Goal: Check status: Check status

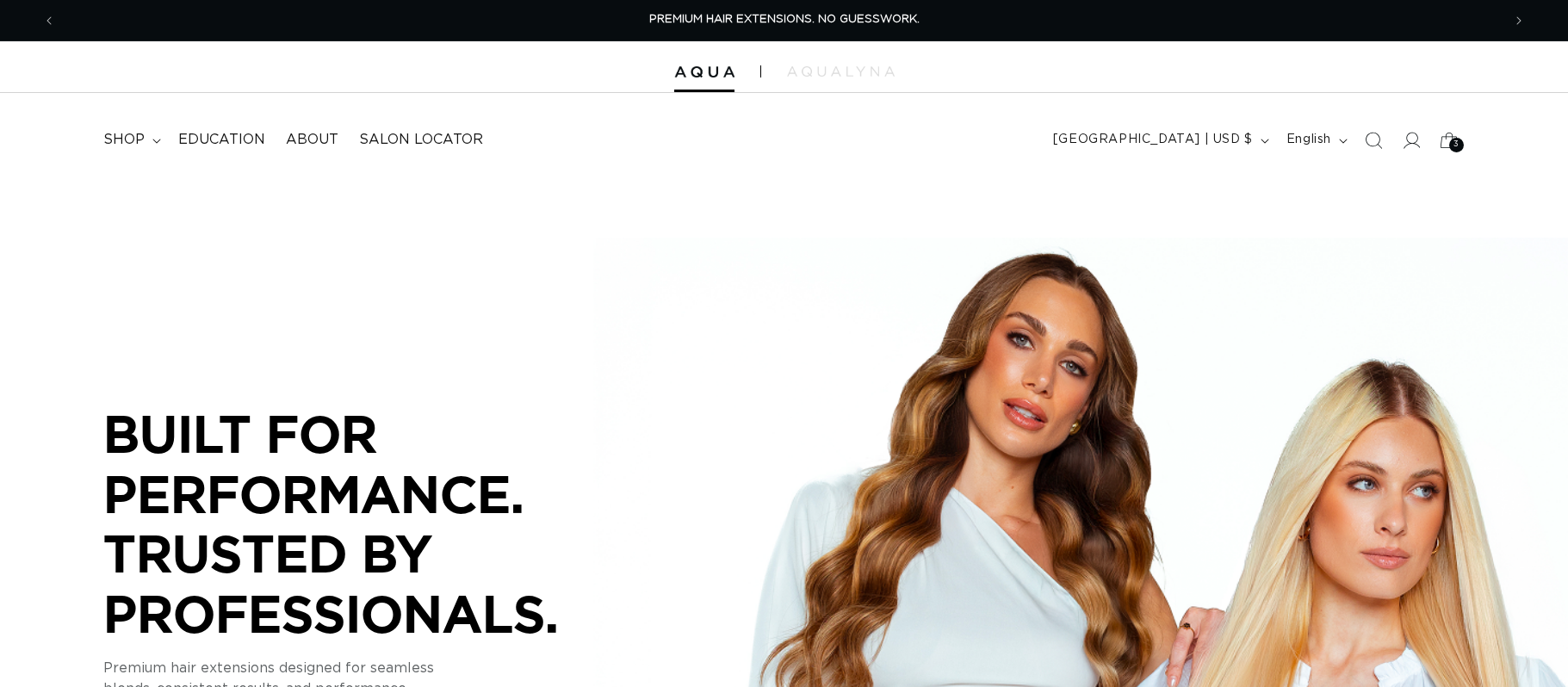
click at [1407, 146] on icon at bounding box center [1412, 141] width 17 height 17
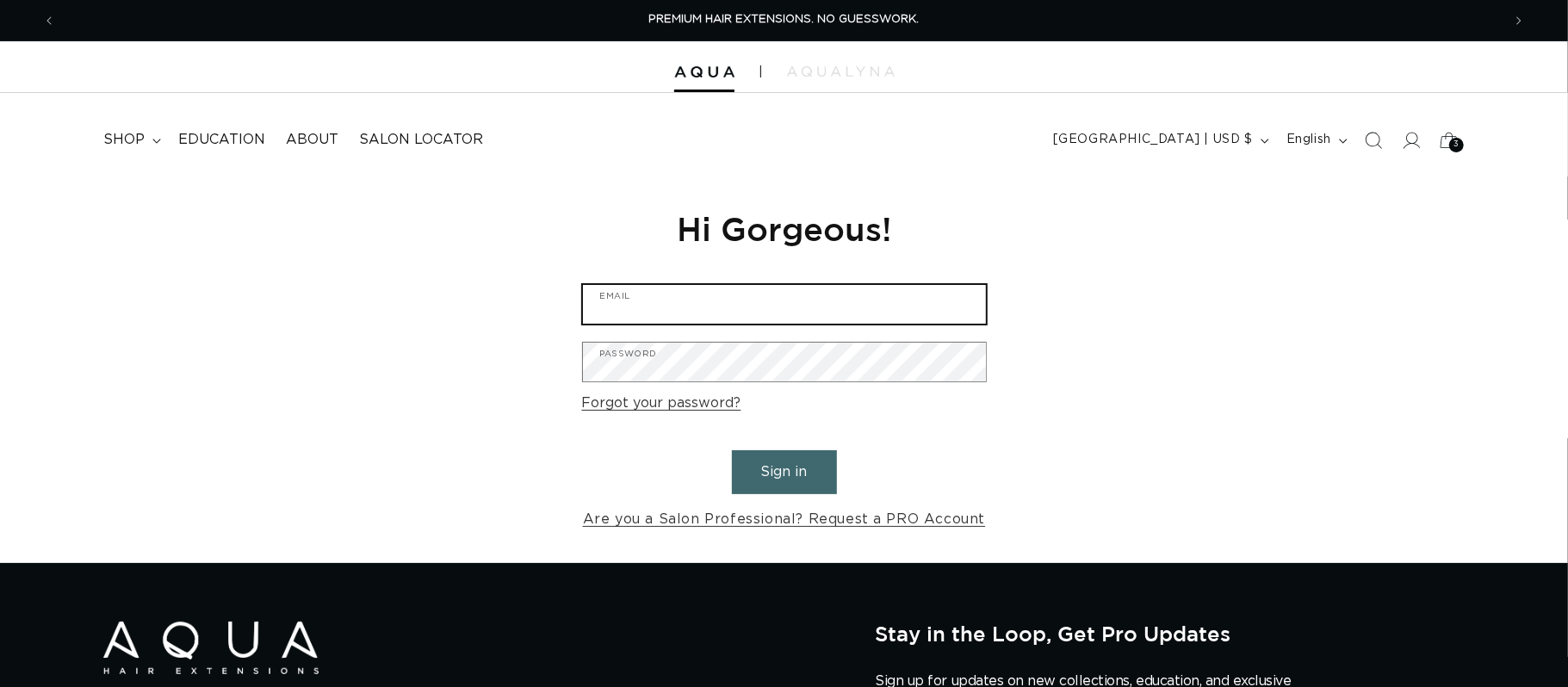
type input "briohairco@gmail.com"
click at [774, 473] on button "Sign in" at bounding box center [784, 472] width 105 height 44
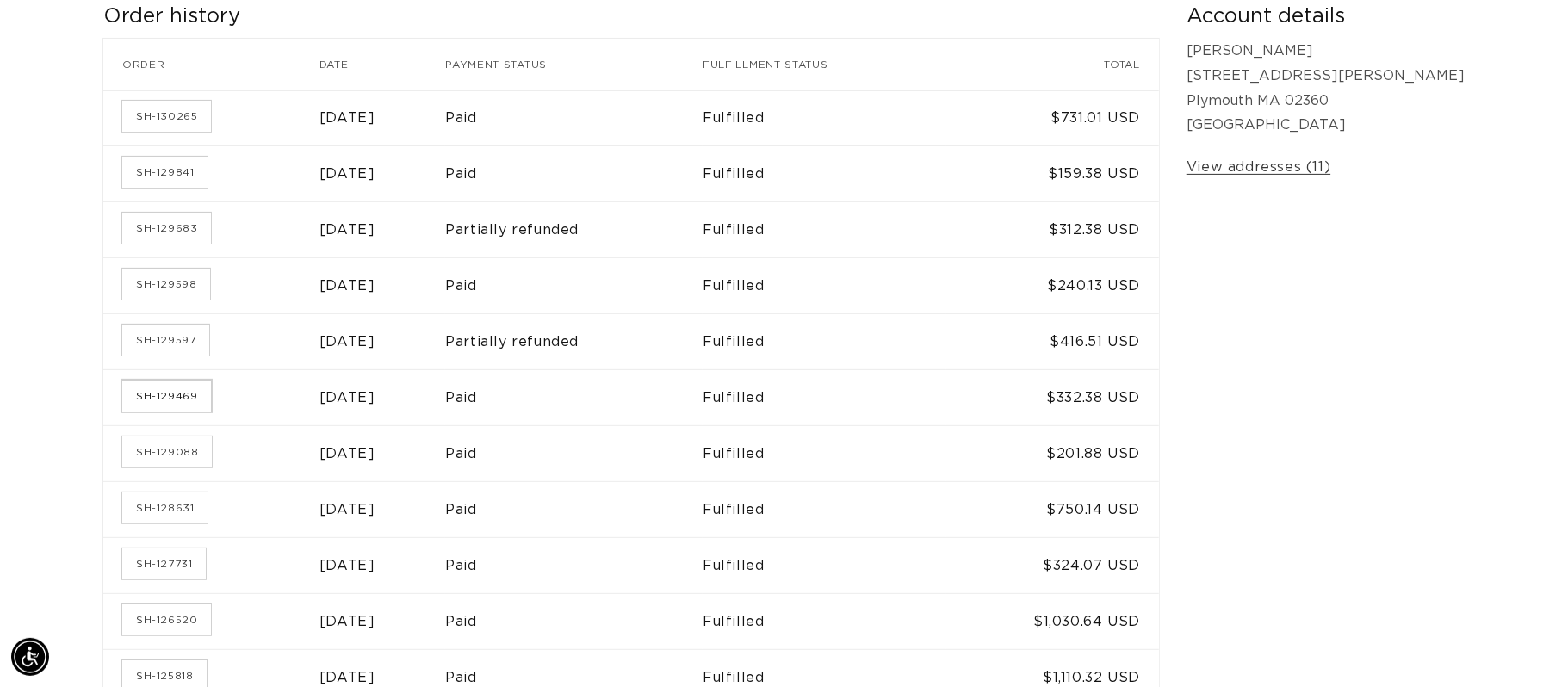
click at [160, 400] on link "SH-129469" at bounding box center [167, 396] width 89 height 31
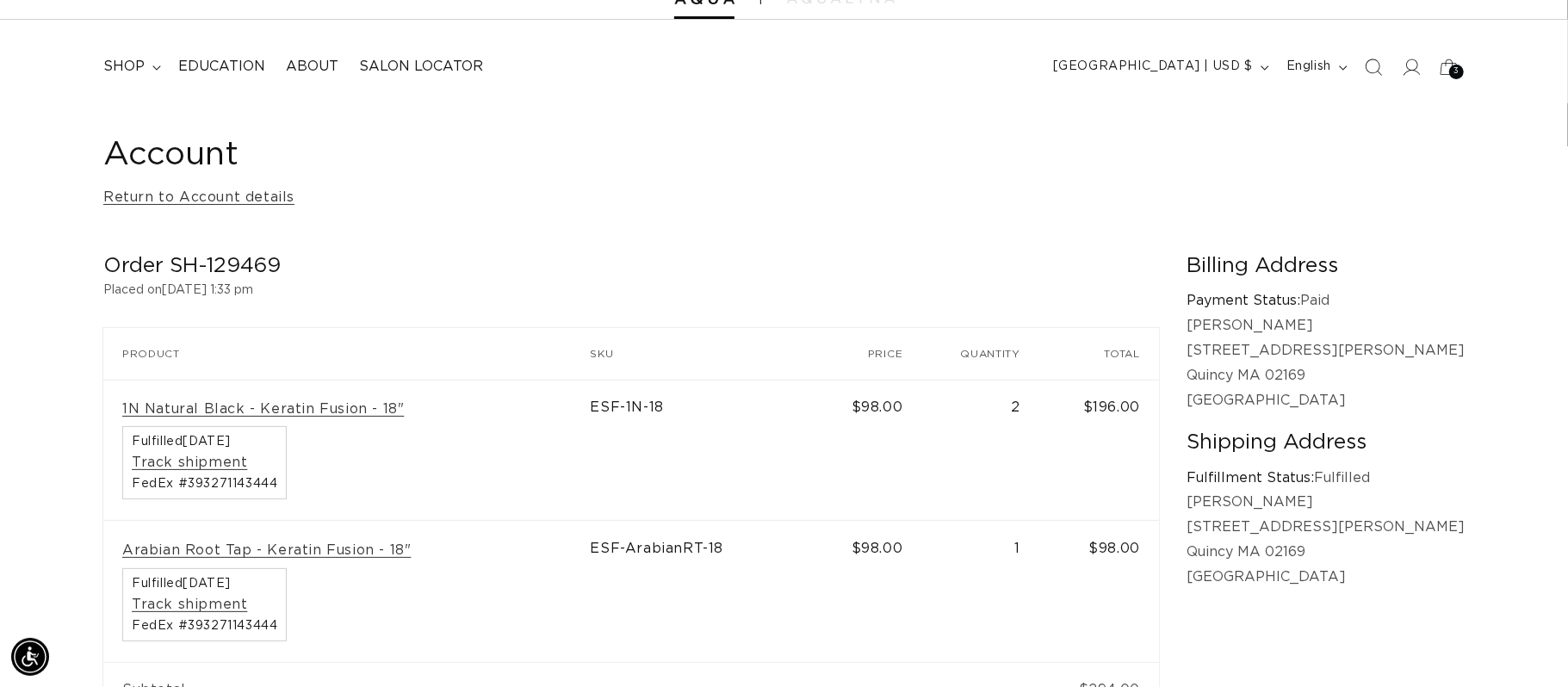
scroll to position [0, 2892]
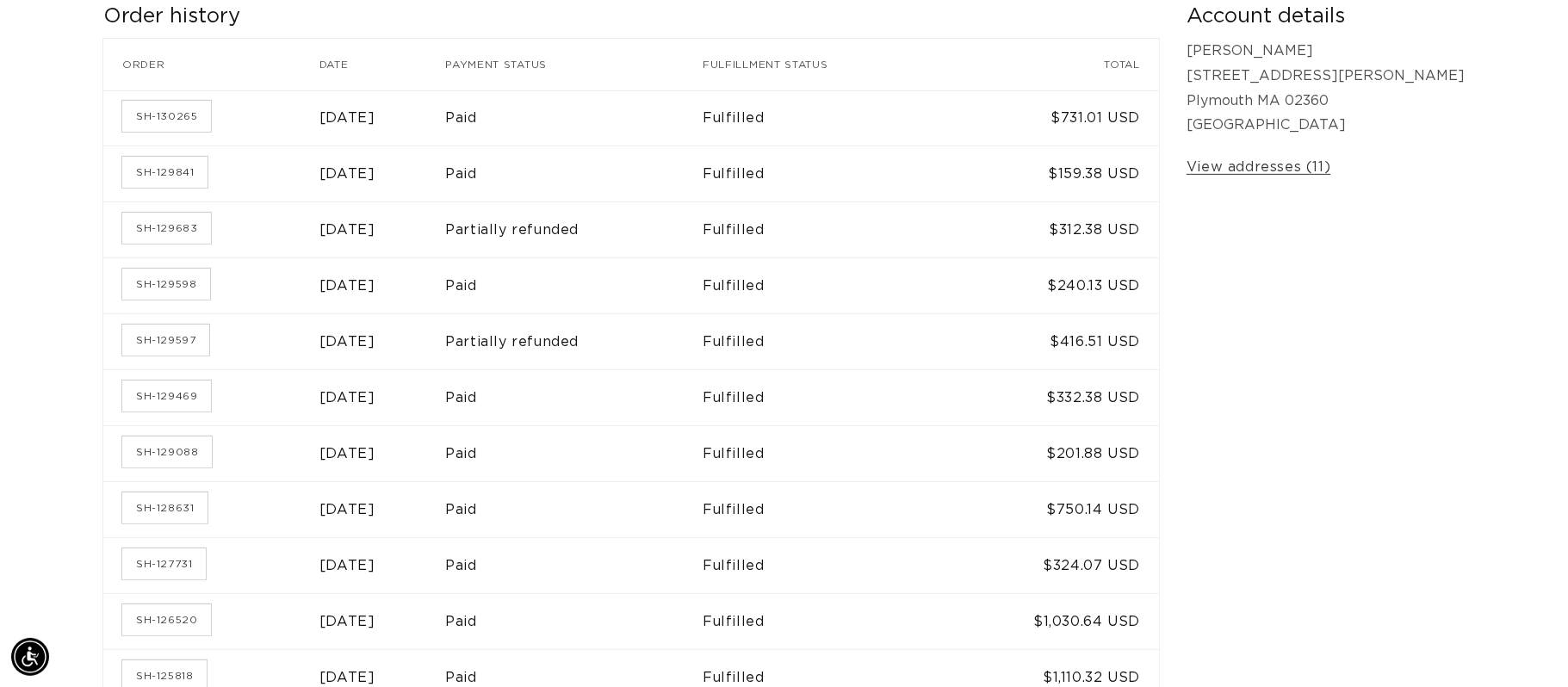
scroll to position [0, 1447]
click at [167, 287] on link "SH-129598" at bounding box center [166, 285] width 88 height 31
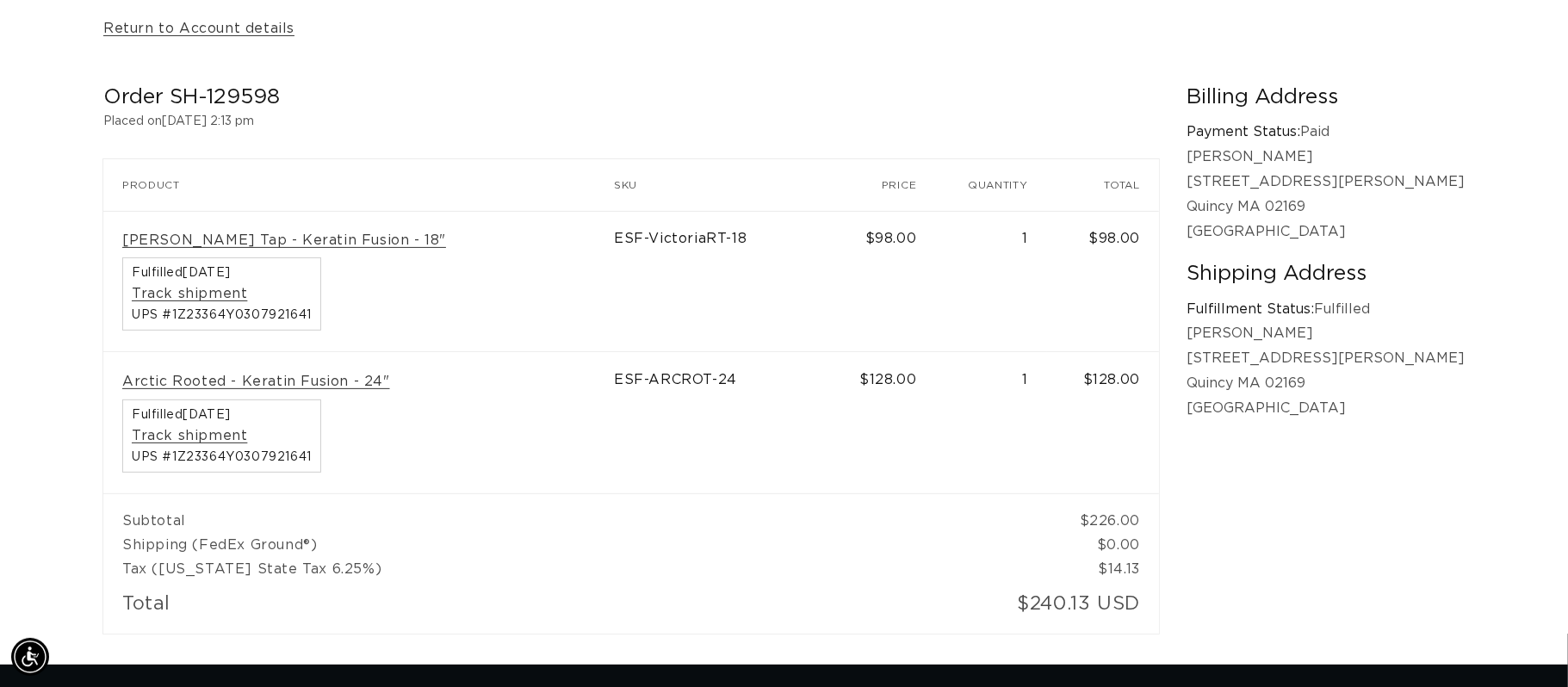
scroll to position [0, 1447]
